Goal: Book appointment/travel/reservation

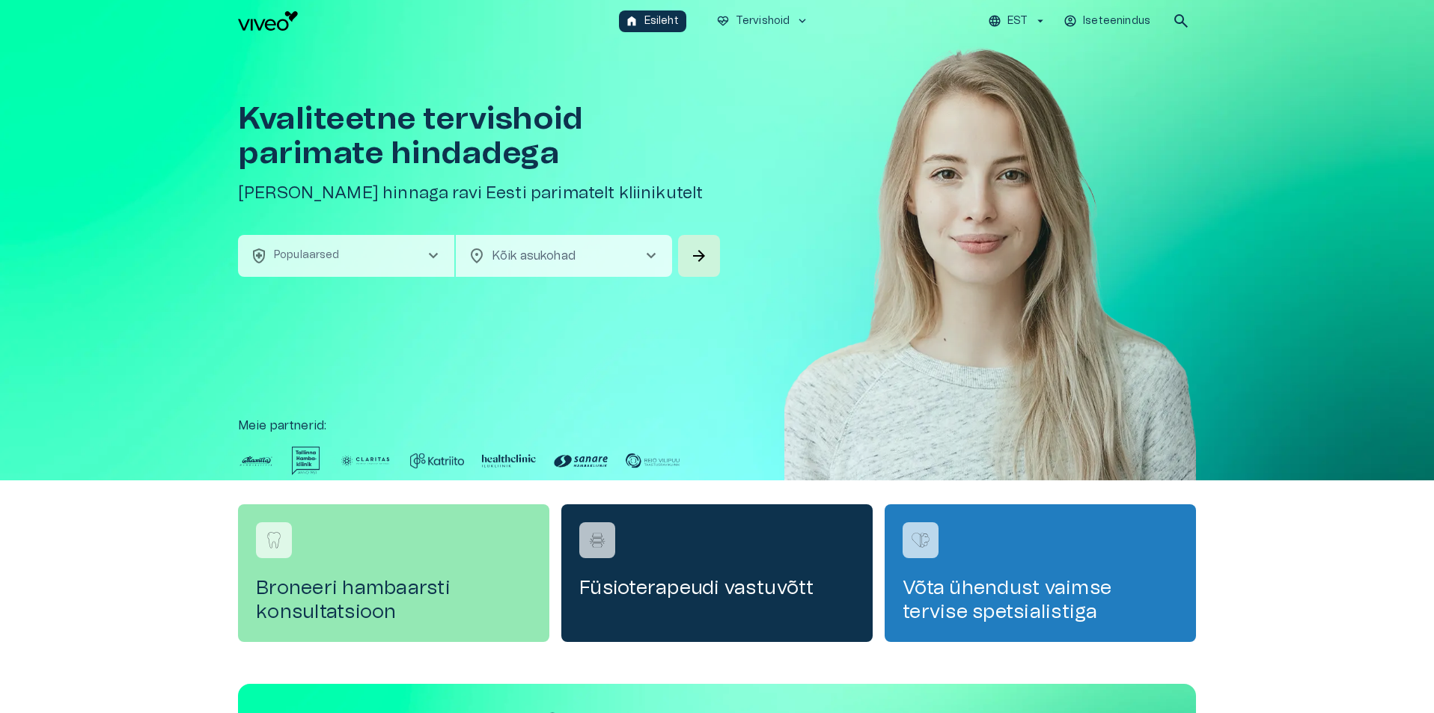
click at [437, 251] on span "chevron_right" at bounding box center [433, 256] width 18 height 18
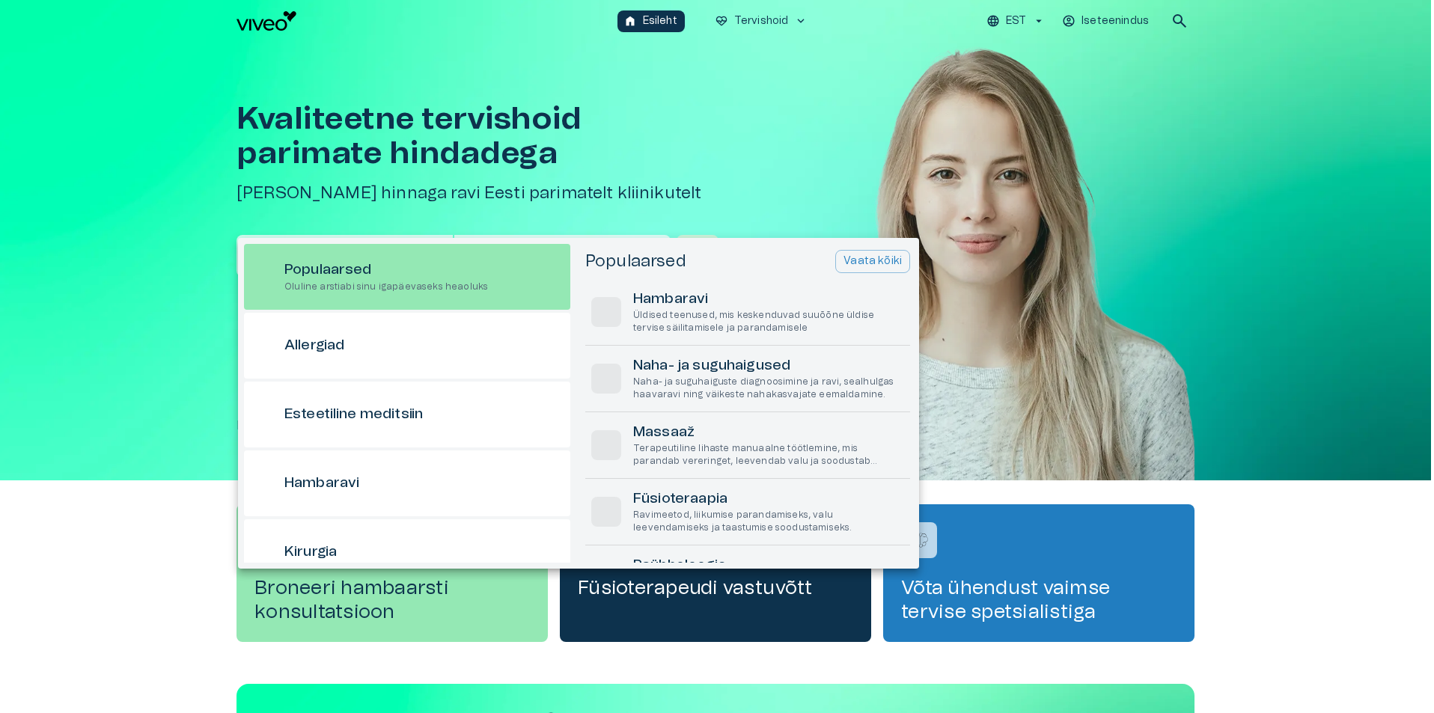
scroll to position [42, 0]
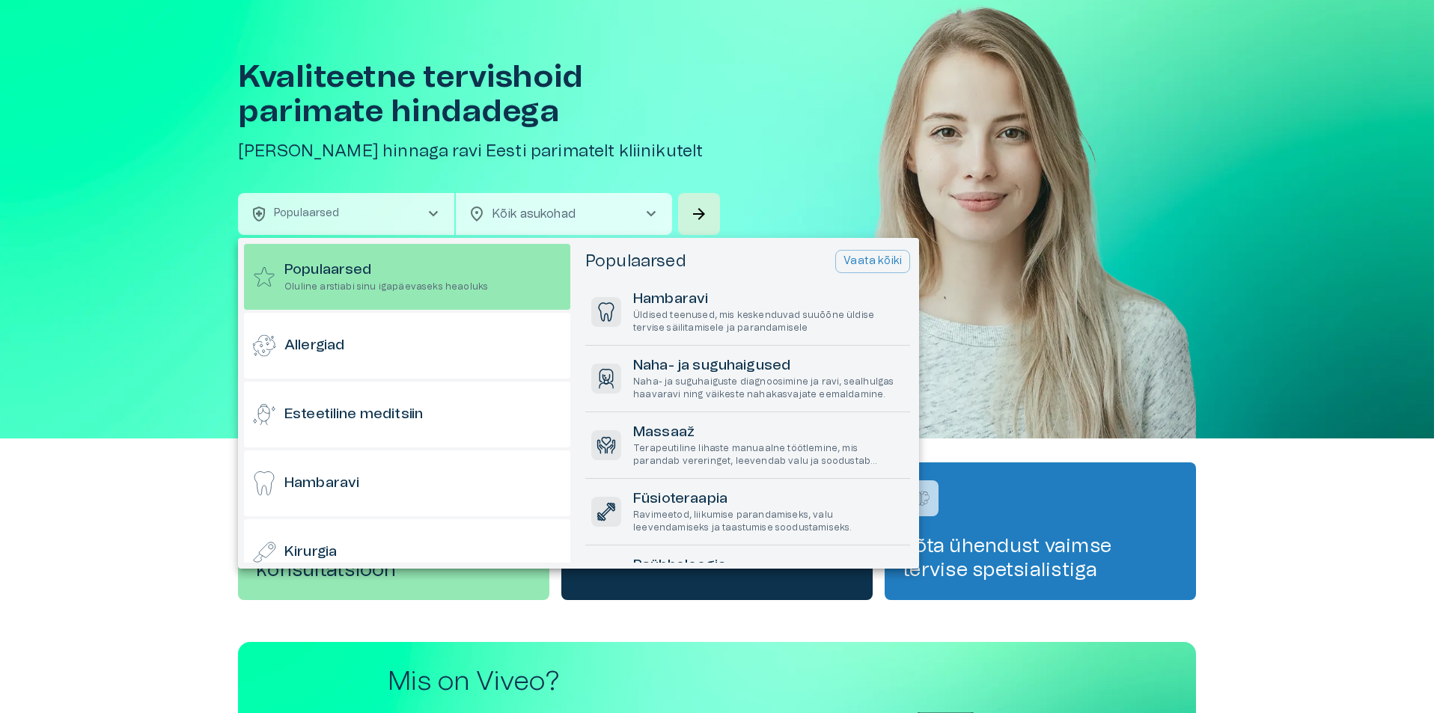
click at [161, 426] on div at bounding box center [718, 356] width 1437 height 713
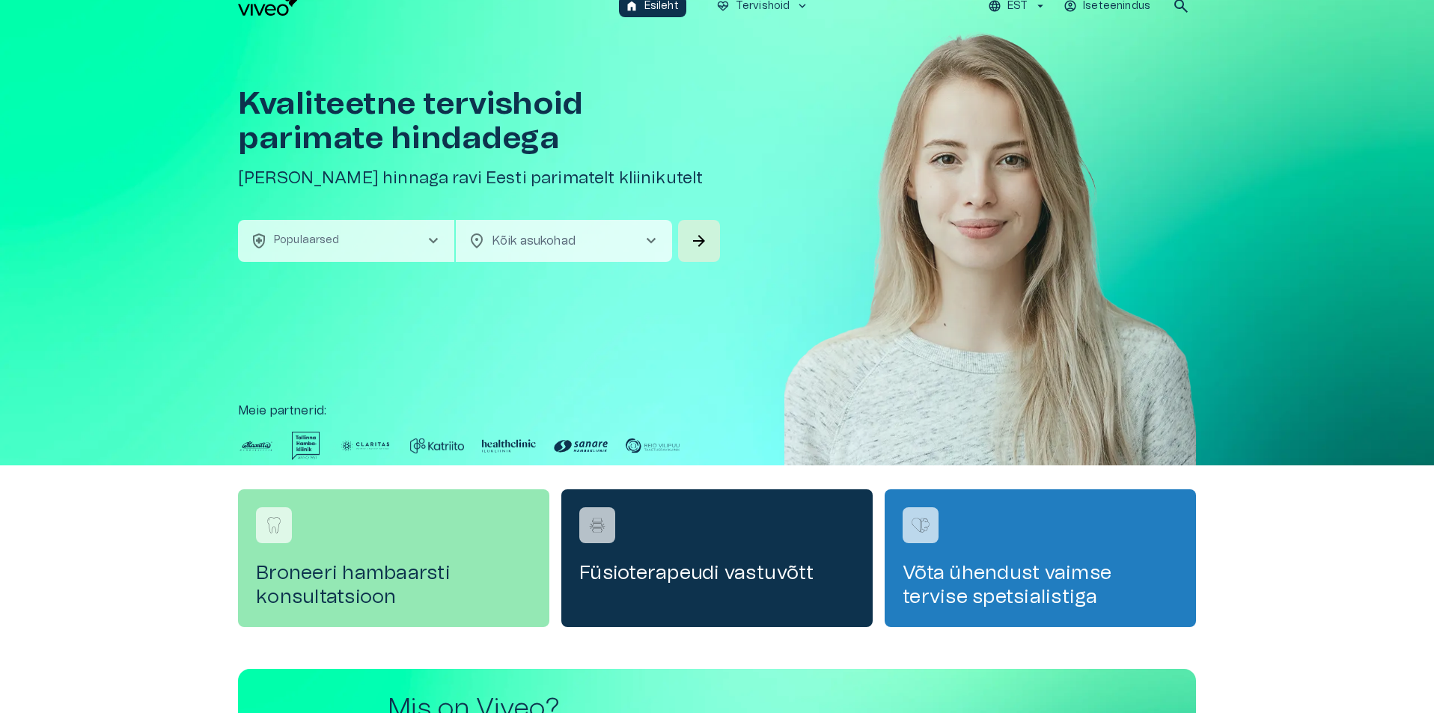
scroll to position [0, 0]
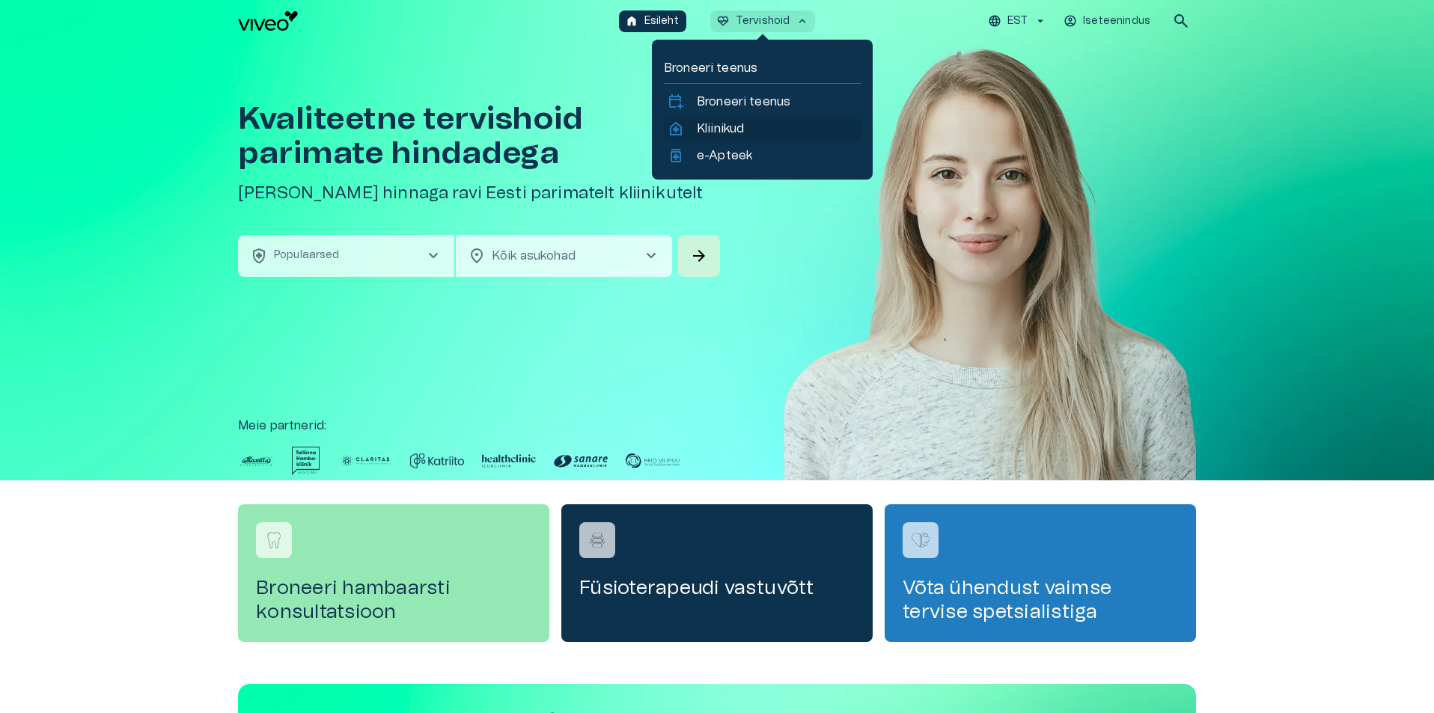
click at [712, 123] on p "Kliinikud" at bounding box center [720, 129] width 47 height 18
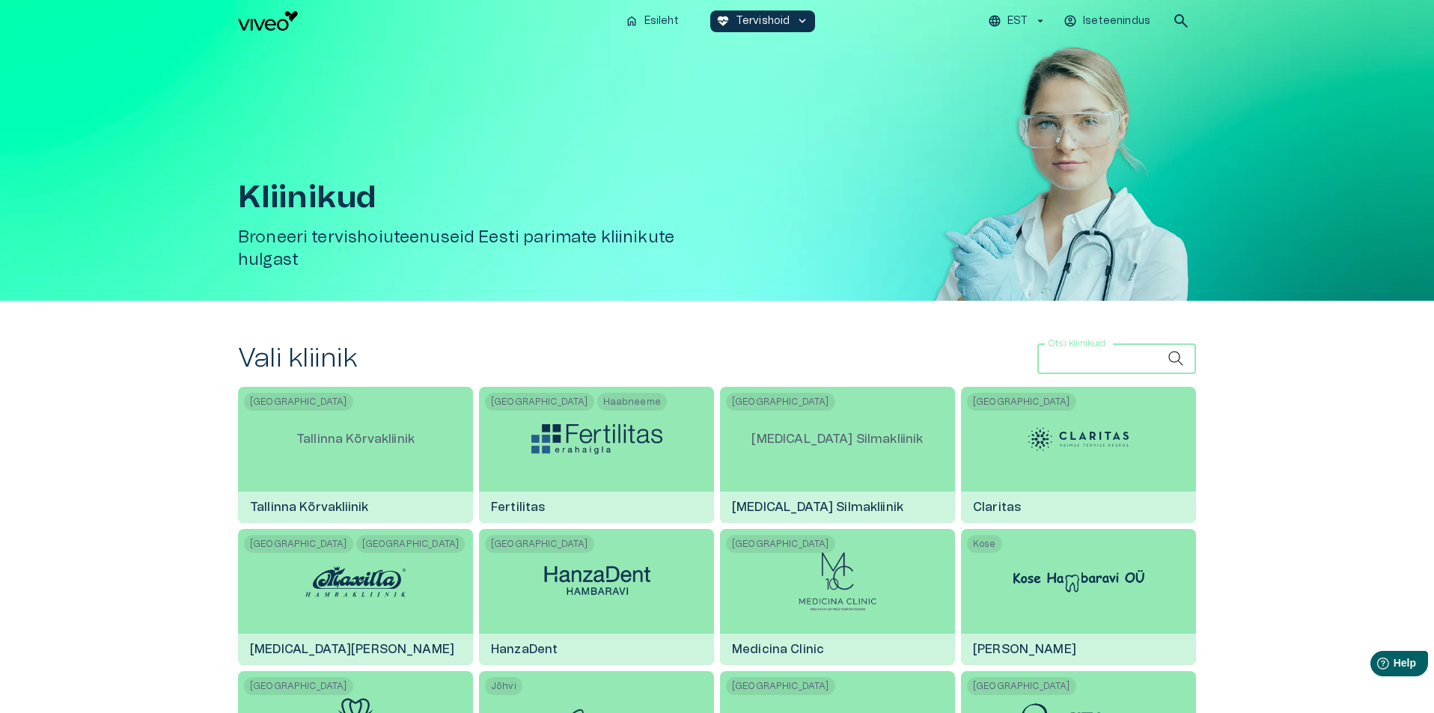
click at [1098, 359] on input "Otsi kliinikuid" at bounding box center [1102, 359] width 130 height 30
type input "********"
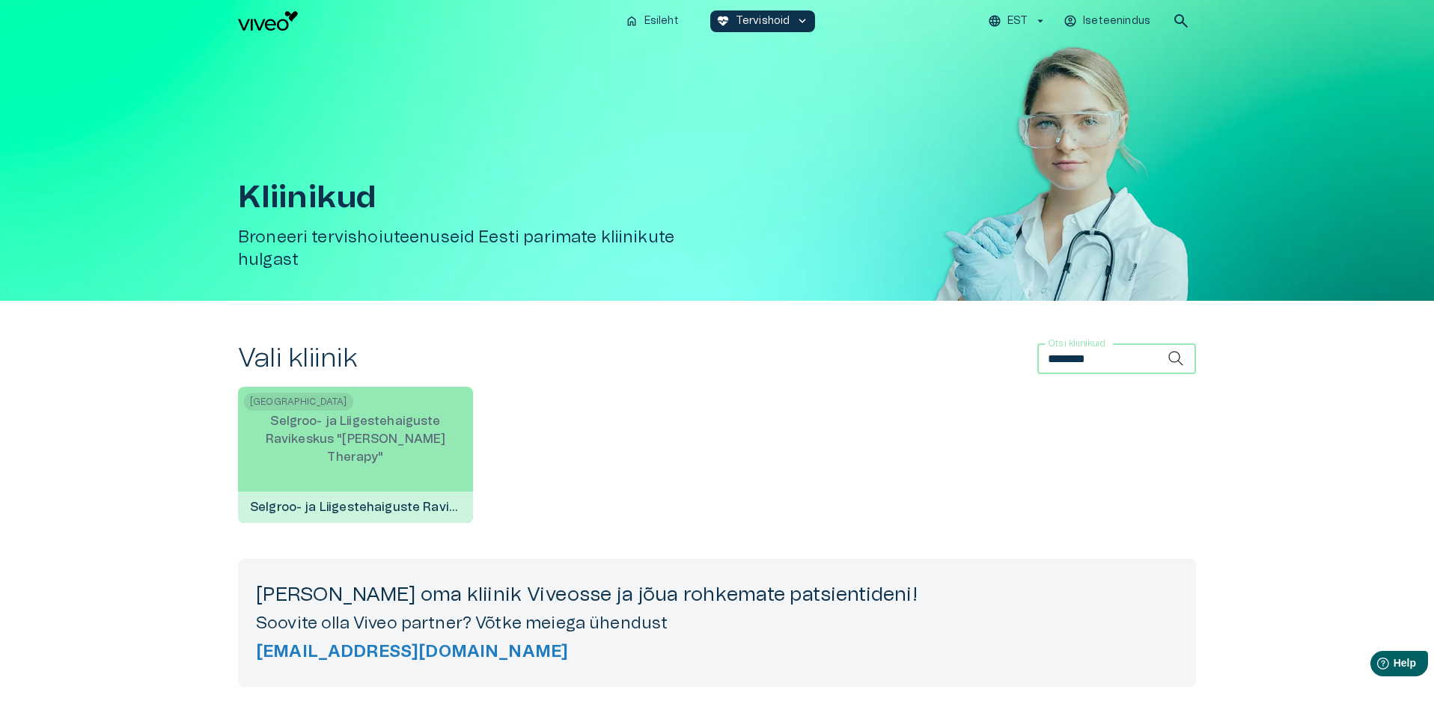
scroll to position [75, 0]
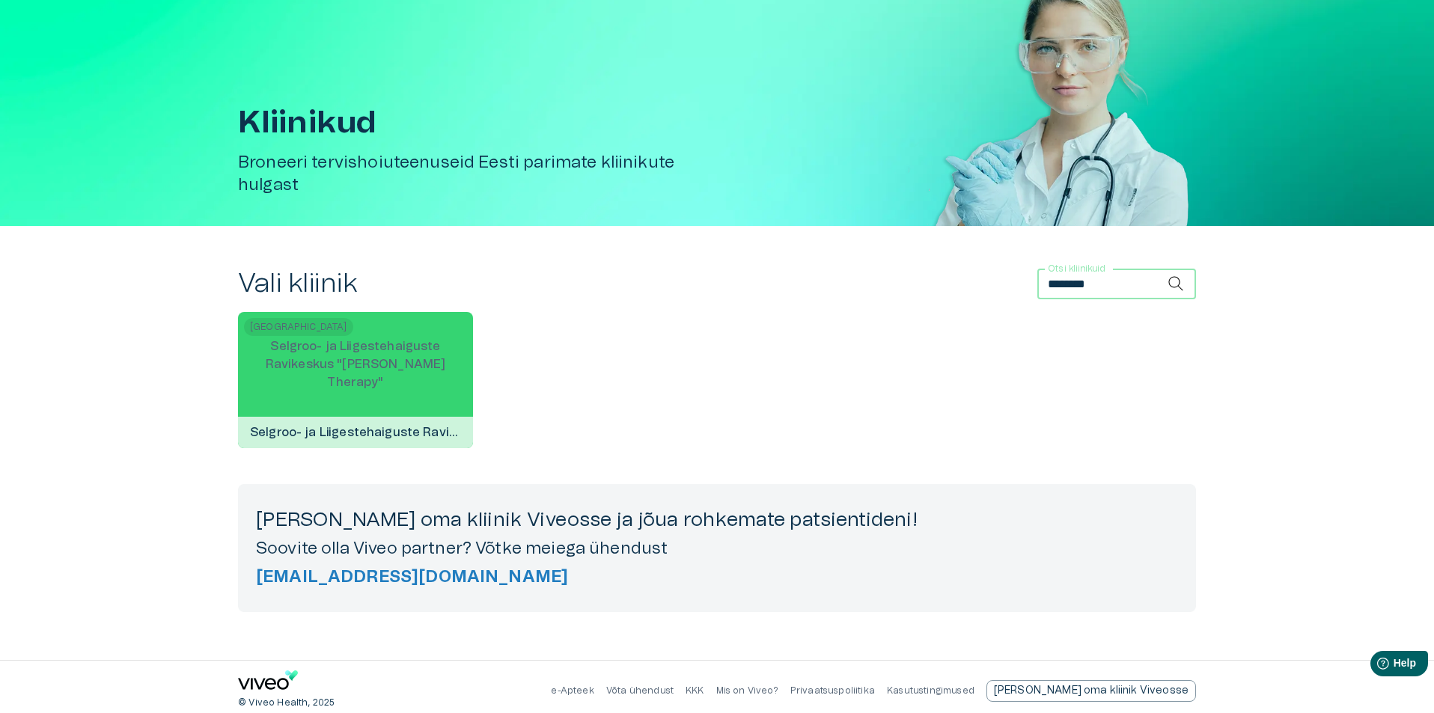
click at [406, 391] on p "Selgroo- ja Liigestehaiguste Ravikeskus "[PERSON_NAME] Therapy"" at bounding box center [355, 364] width 235 height 78
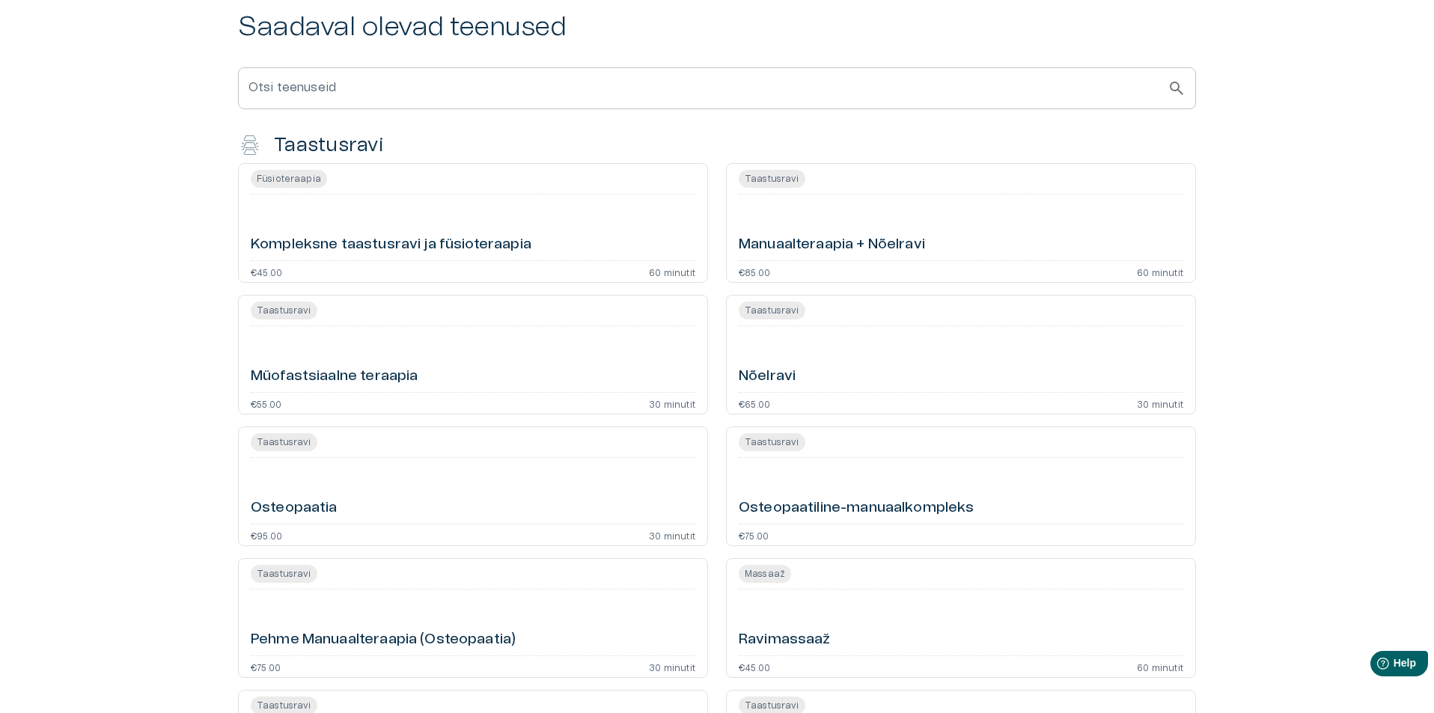
scroll to position [449, 0]
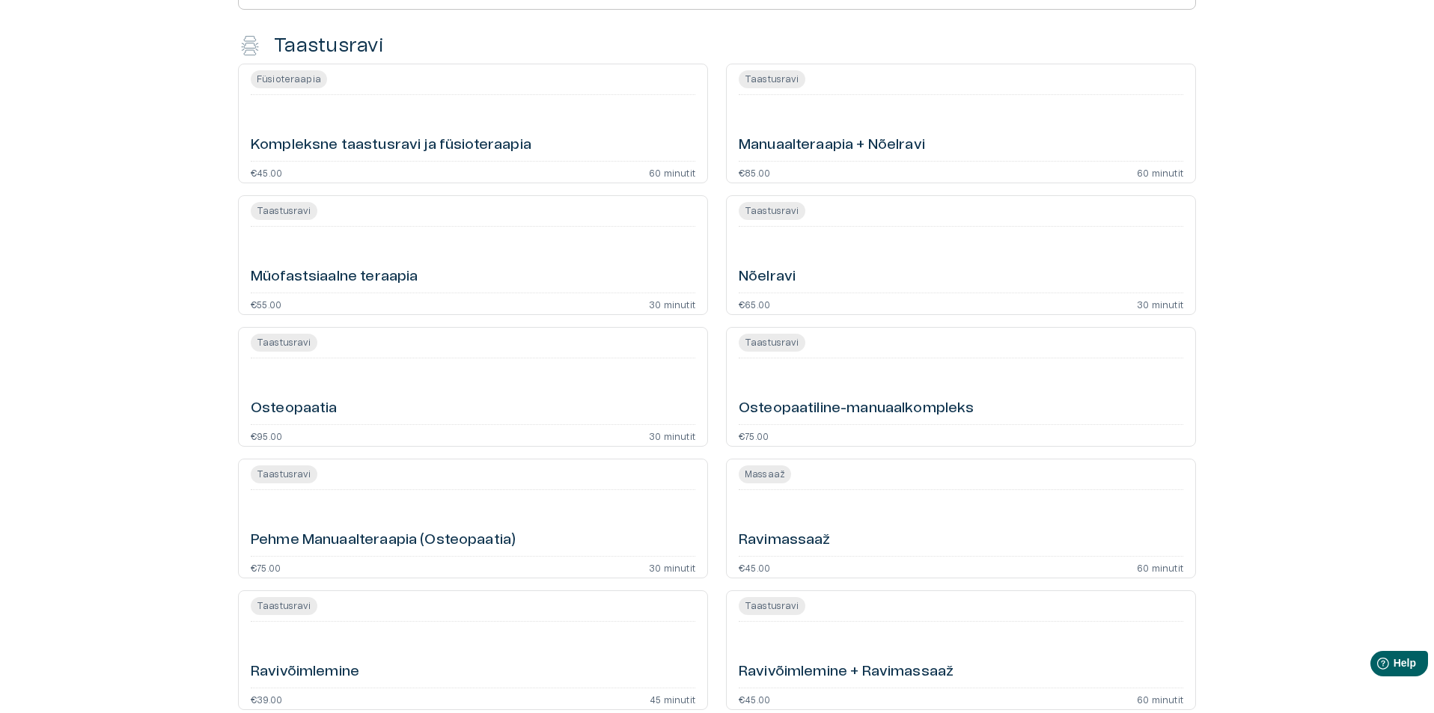
click at [822, 531] on h6 "Ravimassaaž" at bounding box center [785, 541] width 92 height 20
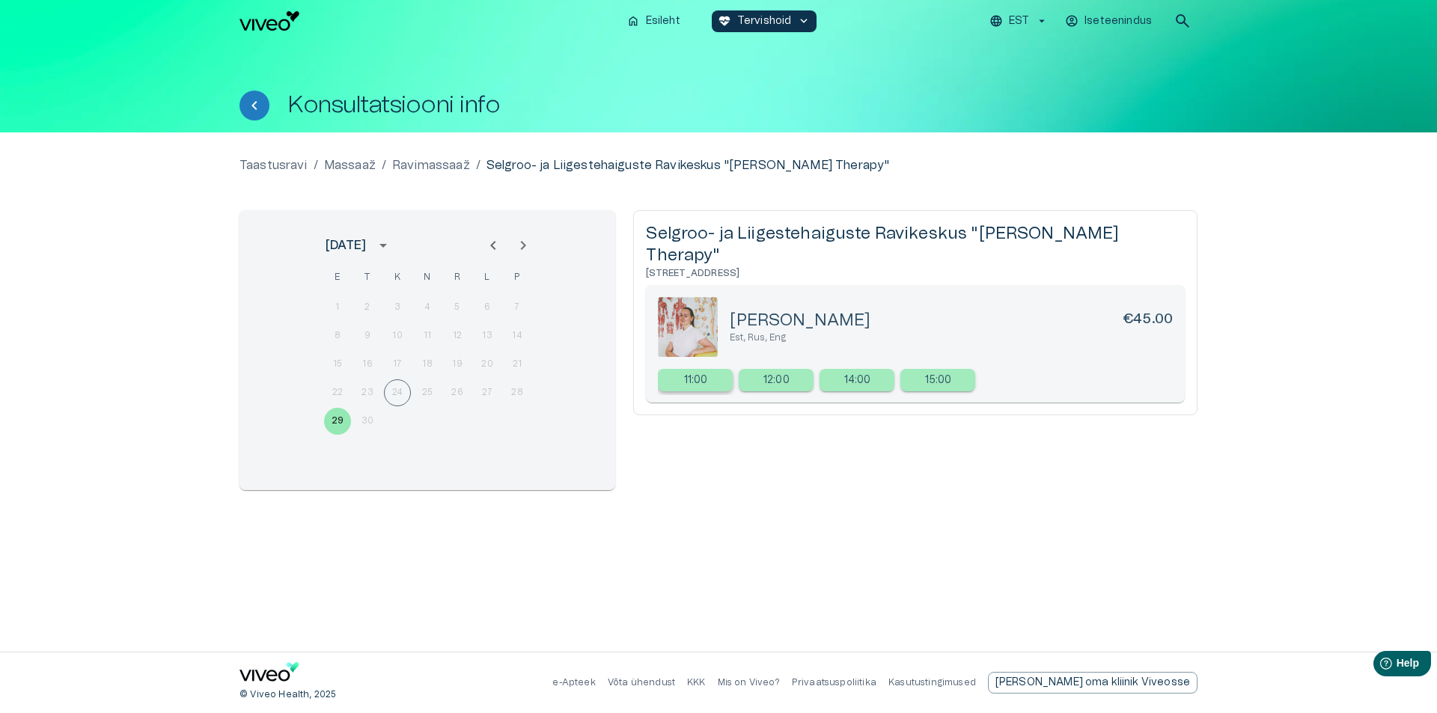
click at [706, 373] on p "11:00" at bounding box center [696, 381] width 24 height 16
